Goal: Task Accomplishment & Management: Manage account settings

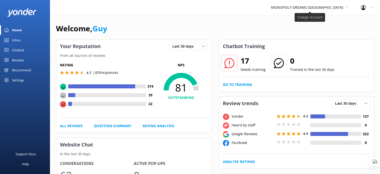
click at [318, 7] on span "MONOPOLY DREAMS [GEOGRAPHIC_DATA]" at bounding box center [307, 7] width 72 height 5
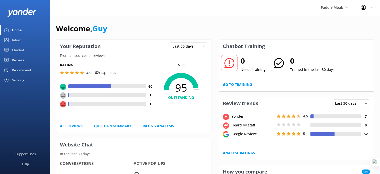
click at [21, 60] on div "Reviews" at bounding box center [18, 60] width 12 height 10
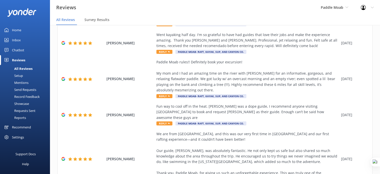
scroll to position [136, 0]
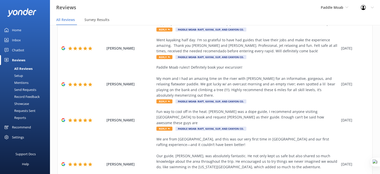
click at [22, 41] on link "Inbox" at bounding box center [25, 40] width 50 height 10
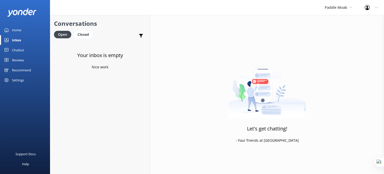
click at [22, 40] on link "Inbox" at bounding box center [25, 40] width 50 height 10
click at [86, 36] on div "Closed" at bounding box center [83, 35] width 19 height 8
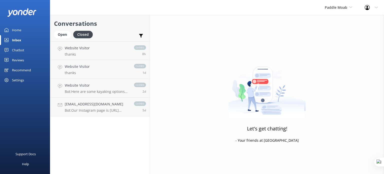
click at [20, 62] on div "Reviews" at bounding box center [18, 60] width 12 height 10
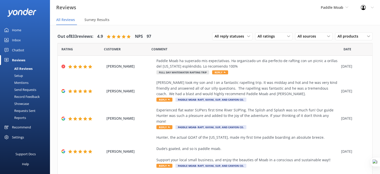
click at [20, 109] on div "Requests Sent" at bounding box center [19, 110] width 33 height 7
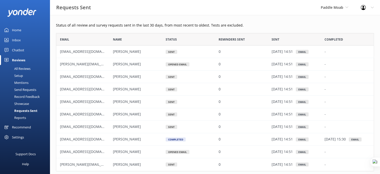
click at [20, 117] on div "Reports" at bounding box center [14, 117] width 23 height 7
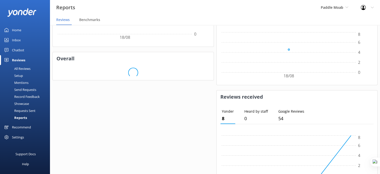
scroll to position [228, 0]
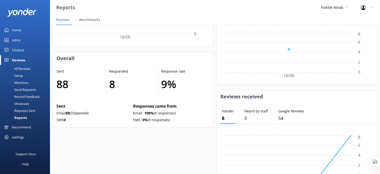
click at [19, 75] on div "Setup" at bounding box center [13, 75] width 20 height 7
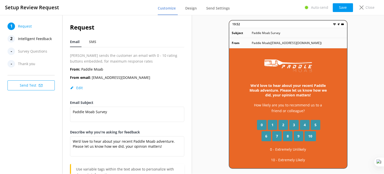
click at [34, 39] on span "Intelligent Feedback" at bounding box center [35, 39] width 34 height 8
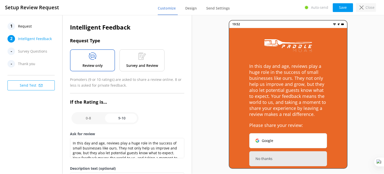
click at [372, 8] on p "Close" at bounding box center [370, 8] width 9 height 6
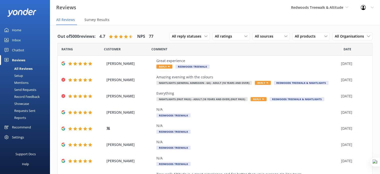
click at [11, 26] on link "Home" at bounding box center [25, 30] width 50 height 10
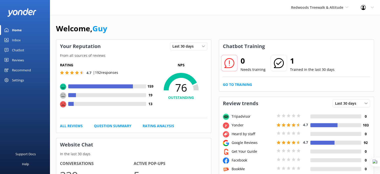
click at [21, 56] on div "Reviews" at bounding box center [18, 60] width 12 height 10
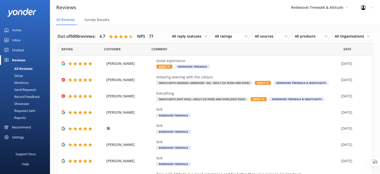
click at [23, 111] on div "Requests Sent" at bounding box center [19, 110] width 33 height 7
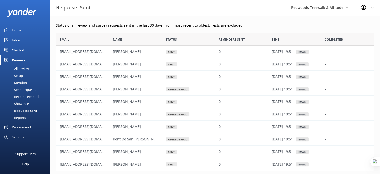
scroll to position [23, 0]
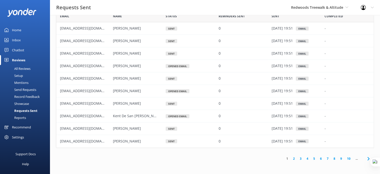
click at [310, 158] on link "4" at bounding box center [307, 158] width 7 height 5
click at [292, 158] on link "2" at bounding box center [294, 158] width 7 height 5
